Goal: Transaction & Acquisition: Purchase product/service

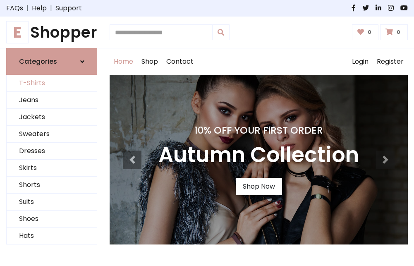
click at [52, 84] on link "T-Shirts" at bounding box center [52, 83] width 90 height 17
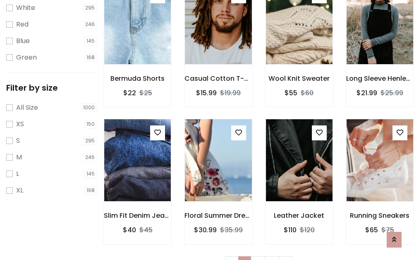
scroll to position [15, 0]
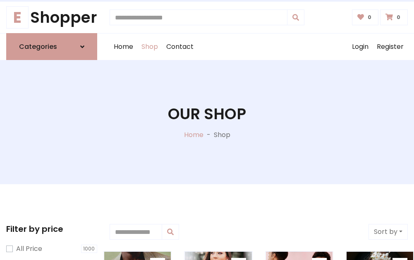
click at [207, 122] on h1 "Our Shop" at bounding box center [207, 114] width 78 height 18
click at [258, 47] on div "Home Shop Contact Log out Login Register" at bounding box center [259, 46] width 298 height 26
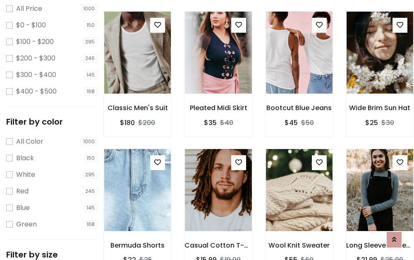
scroll to position [240, 0]
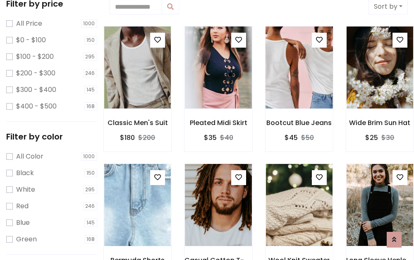
click at [299, 68] on img at bounding box center [299, 67] width 80 height 198
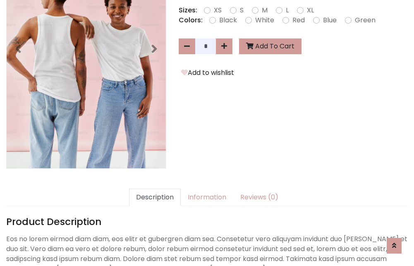
scroll to position [202, 0]
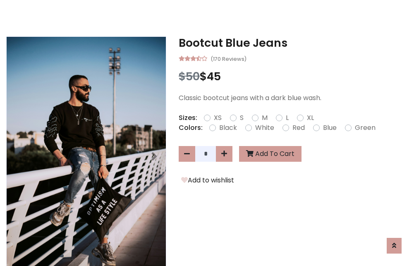
click at [293, 43] on h3 "Bootcut Blue Jeans" at bounding box center [293, 42] width 229 height 13
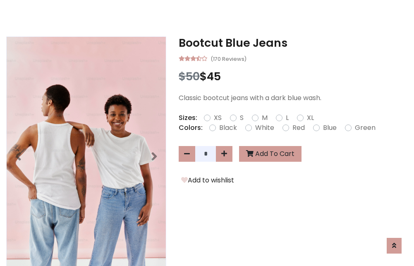
click at [293, 43] on h3 "Bootcut Blue Jeans" at bounding box center [293, 42] width 229 height 13
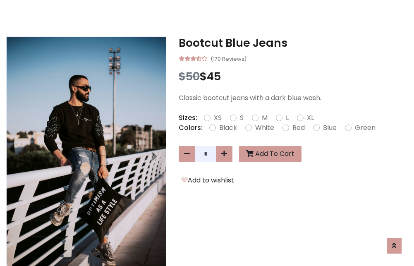
click at [293, 43] on h3 "Bootcut Blue Jeans" at bounding box center [293, 42] width 229 height 13
